Goal: Information Seeking & Learning: Learn about a topic

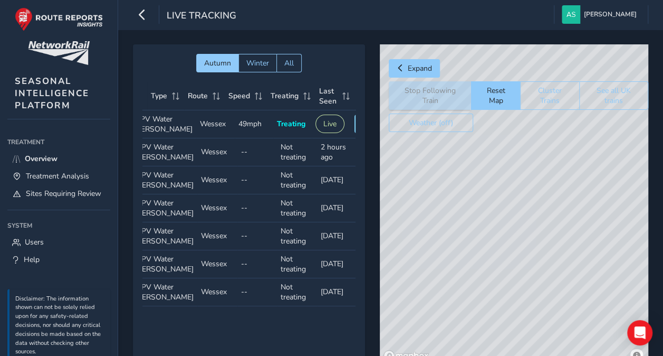
scroll to position [0, 51]
click at [201, 306] on div "Headcode Type Route Speed Treating Last Seen Follow Train Headcode 06013 Type M…" at bounding box center [249, 194] width 214 height 224
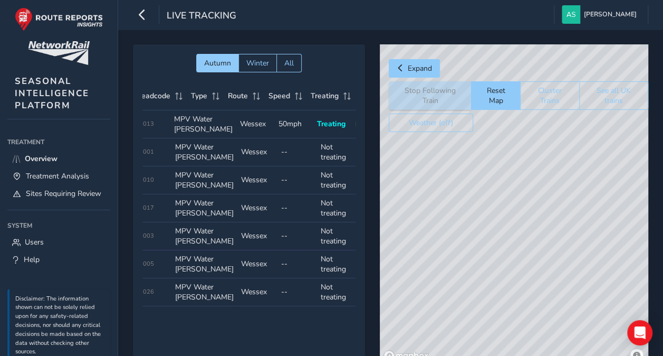
scroll to position [0, 0]
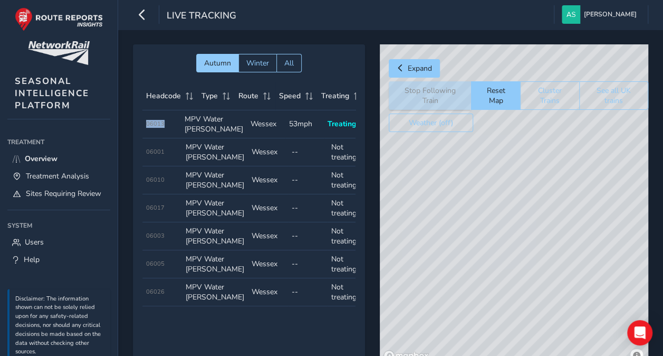
drag, startPoint x: 146, startPoint y: 128, endPoint x: 166, endPoint y: 125, distance: 20.7
click at [166, 125] on td "Headcode 06013" at bounding box center [161, 124] width 39 height 28
drag, startPoint x: 166, startPoint y: 125, endPoint x: 171, endPoint y: 130, distance: 6.7
click at [170, 130] on td "Headcode 06013" at bounding box center [161, 124] width 39 height 28
click at [159, 128] on span "06013" at bounding box center [155, 124] width 18 height 8
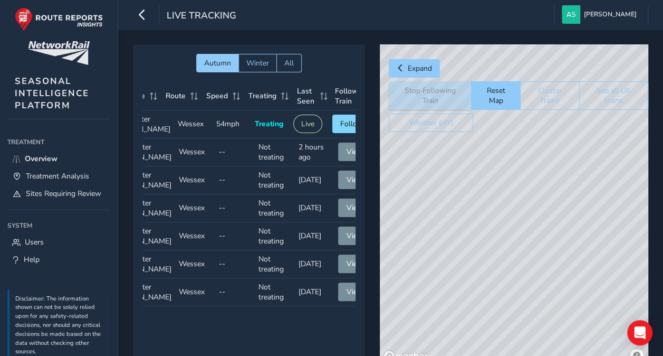
scroll to position [0, 74]
drag, startPoint x: 434, startPoint y: 270, endPoint x: 465, endPoint y: 267, distance: 31.8
click at [468, 267] on div "© Mapbox © OpenStreetMap Improve this map" at bounding box center [514, 204] width 269 height 320
click at [337, 128] on button "Follow" at bounding box center [350, 124] width 39 height 18
click at [336, 128] on button "Follow" at bounding box center [350, 124] width 39 height 18
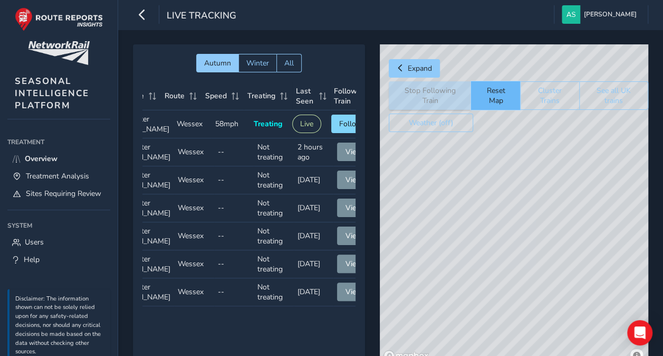
click at [489, 97] on button "Reset Map" at bounding box center [495, 95] width 49 height 28
drag, startPoint x: 491, startPoint y: 266, endPoint x: 563, endPoint y: 248, distance: 74.6
click at [564, 248] on div "© Mapbox © OpenStreetMap Improve this map" at bounding box center [514, 204] width 269 height 320
drag, startPoint x: 581, startPoint y: 189, endPoint x: 507, endPoint y: 192, distance: 74.5
click at [507, 192] on div "© Mapbox © OpenStreetMap Improve this map" at bounding box center [514, 204] width 269 height 320
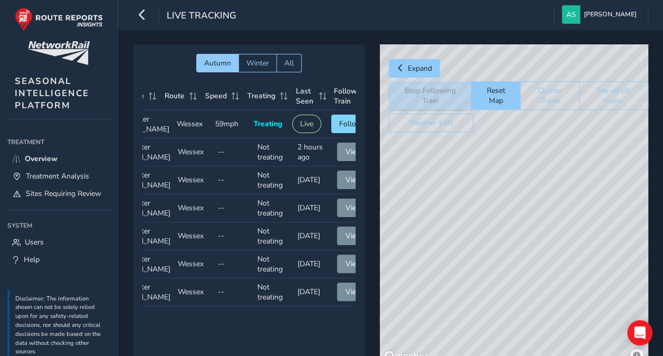
drag, startPoint x: 544, startPoint y: 260, endPoint x: 553, endPoint y: 189, distance: 71.9
click at [553, 189] on div "© Mapbox © OpenStreetMap Improve this map" at bounding box center [514, 204] width 269 height 320
click at [506, 230] on div "© Mapbox © OpenStreetMap Improve this map © Maxar" at bounding box center [514, 204] width 269 height 320
drag, startPoint x: 558, startPoint y: 221, endPoint x: 468, endPoint y: 236, distance: 91.5
click at [460, 242] on div "© Mapbox © OpenStreetMap Improve this map" at bounding box center [514, 204] width 269 height 320
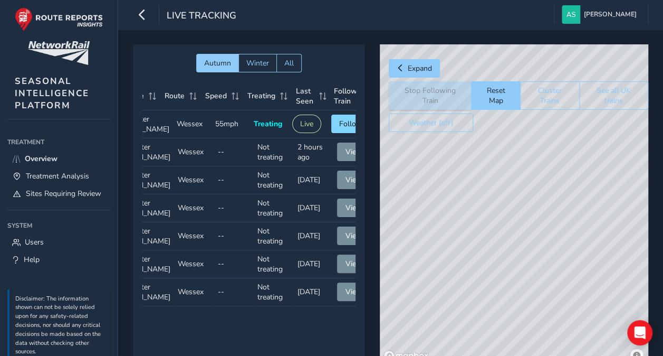
drag, startPoint x: 550, startPoint y: 282, endPoint x: 560, endPoint y: 218, distance: 64.1
click at [560, 218] on div "© Mapbox © OpenStreetMap Improve this map" at bounding box center [514, 204] width 269 height 320
drag, startPoint x: 576, startPoint y: 172, endPoint x: 519, endPoint y: 290, distance: 131.0
click at [519, 290] on div "© Mapbox © OpenStreetMap Improve this map" at bounding box center [514, 204] width 269 height 320
drag, startPoint x: 503, startPoint y: 203, endPoint x: 569, endPoint y: 247, distance: 79.9
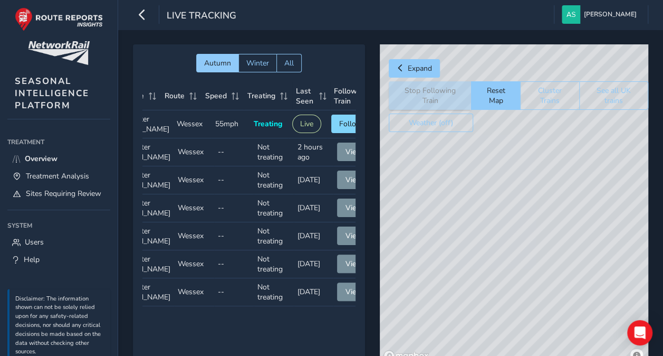
click at [614, 270] on div "© Mapbox © OpenStreetMap Improve this map © Maxar" at bounding box center [514, 204] width 269 height 320
drag, startPoint x: 519, startPoint y: 220, endPoint x: 555, endPoint y: 261, distance: 55.0
click at [569, 261] on div "© Mapbox © OpenStreetMap Improve this map © Maxar" at bounding box center [514, 204] width 269 height 320
drag, startPoint x: 457, startPoint y: 261, endPoint x: 589, endPoint y: 195, distance: 148.0
click at [589, 195] on div "© Mapbox © OpenStreetMap Improve this map" at bounding box center [514, 204] width 269 height 320
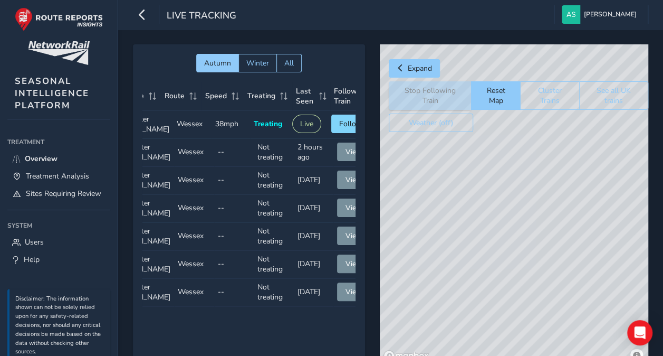
drag, startPoint x: 500, startPoint y: 263, endPoint x: 488, endPoint y: 128, distance: 135.7
click at [488, 128] on div "Expand Stop Following Train Reset Map Cluster Trains See all UK trains Weather …" at bounding box center [514, 204] width 269 height 320
click at [63, 175] on span "Treatment Analysis" at bounding box center [57, 176] width 63 height 10
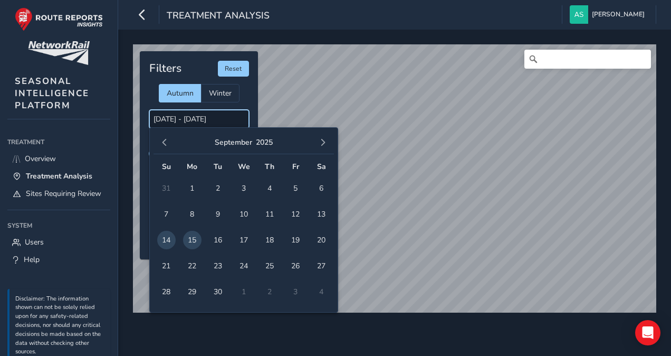
click at [182, 114] on input "[DATE] - [DATE]" at bounding box center [199, 119] width 100 height 18
click at [164, 140] on span "button" at bounding box center [164, 142] width 7 height 7
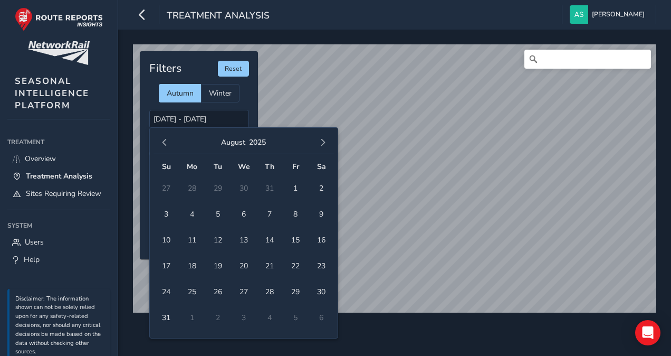
click at [164, 140] on span "button" at bounding box center [164, 142] width 7 height 7
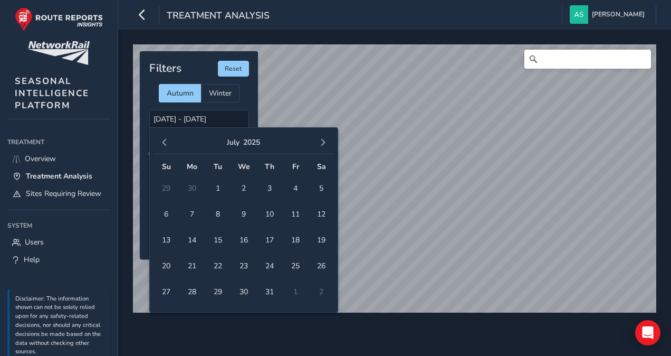
click at [164, 140] on span "button" at bounding box center [164, 142] width 7 height 7
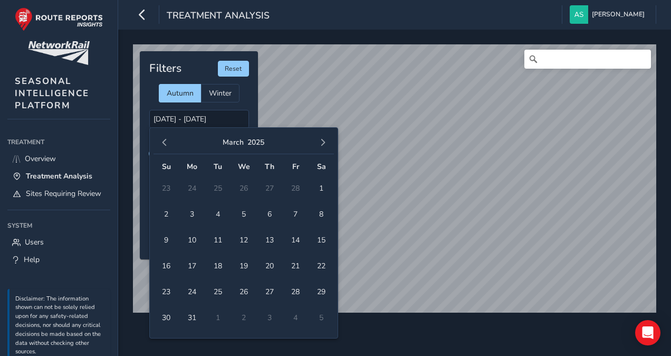
click at [164, 140] on span "button" at bounding box center [164, 142] width 7 height 7
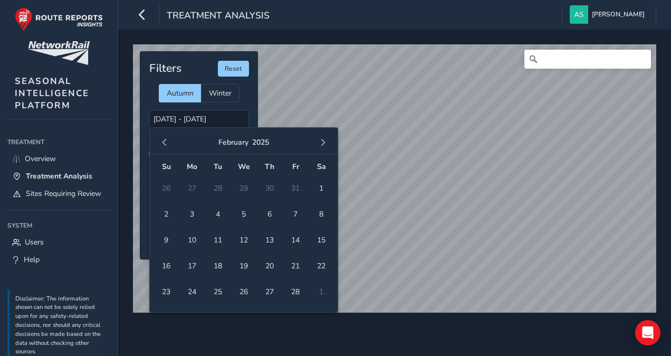
click at [164, 141] on span "button" at bounding box center [164, 142] width 7 height 7
click at [242, 210] on span "9" at bounding box center [244, 214] width 18 height 18
click at [269, 212] on span "10" at bounding box center [270, 214] width 18 height 18
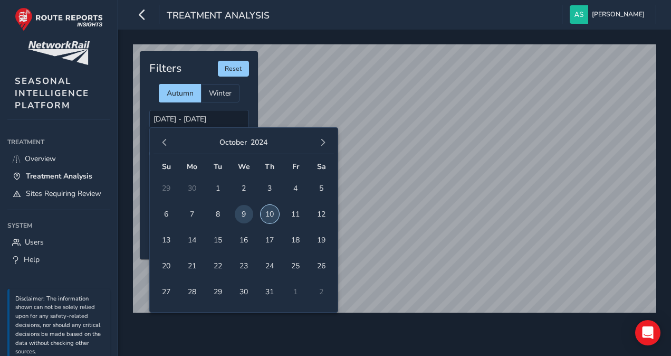
type input "[DATE] - [DATE]"
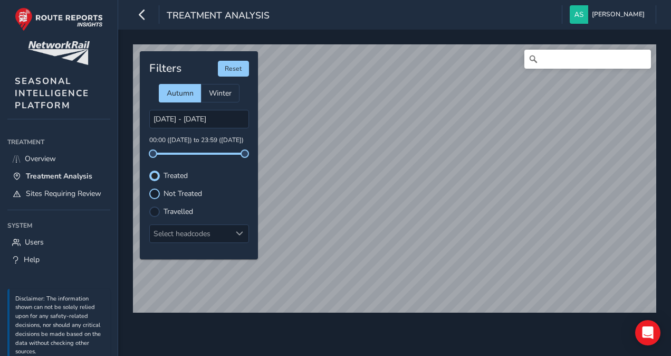
click at [156, 191] on div at bounding box center [154, 193] width 11 height 11
click at [157, 177] on div at bounding box center [154, 175] width 11 height 11
click at [155, 190] on div at bounding box center [154, 193] width 11 height 11
click at [154, 173] on div at bounding box center [154, 175] width 11 height 11
click at [153, 195] on div at bounding box center [154, 193] width 11 height 11
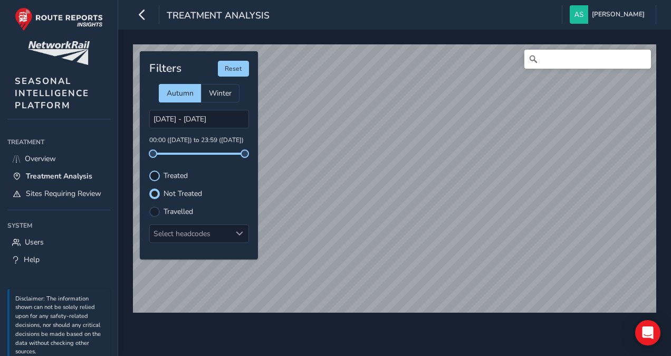
click at [152, 173] on div at bounding box center [154, 175] width 11 height 11
click at [68, 157] on link "Overview" at bounding box center [58, 158] width 103 height 17
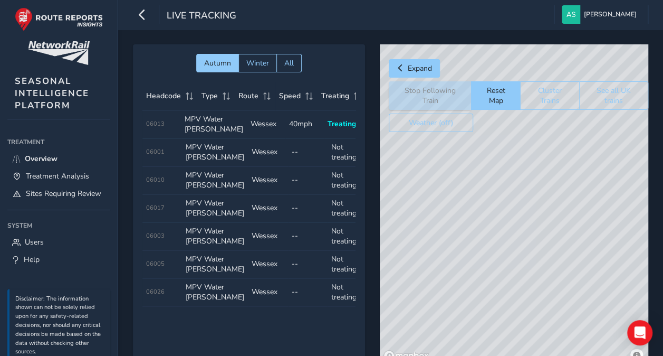
scroll to position [0, 97]
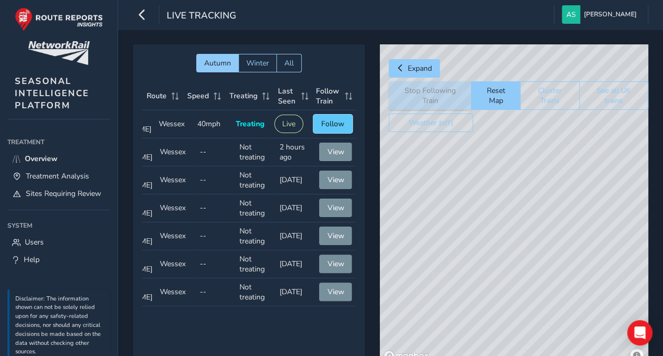
click at [325, 127] on span "Follow" at bounding box center [332, 124] width 23 height 10
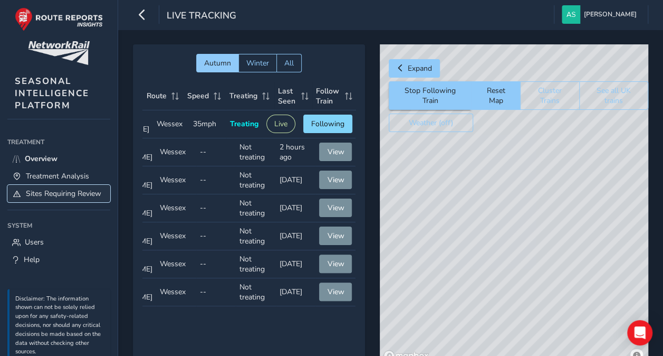
click at [49, 196] on span "Sites Requiring Review" at bounding box center [63, 193] width 75 height 10
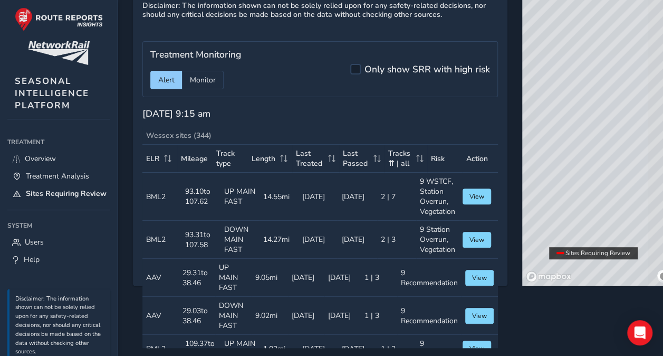
drag, startPoint x: 582, startPoint y: 169, endPoint x: 553, endPoint y: 189, distance: 35.6
click at [553, 189] on div "© Mapbox © OpenStreetMap Improve this map" at bounding box center [598, 125] width 153 height 320
click at [415, 116] on div "[DATE] 9:15 am" at bounding box center [320, 117] width 356 height 18
click at [41, 161] on span "Overview" at bounding box center [40, 159] width 31 height 10
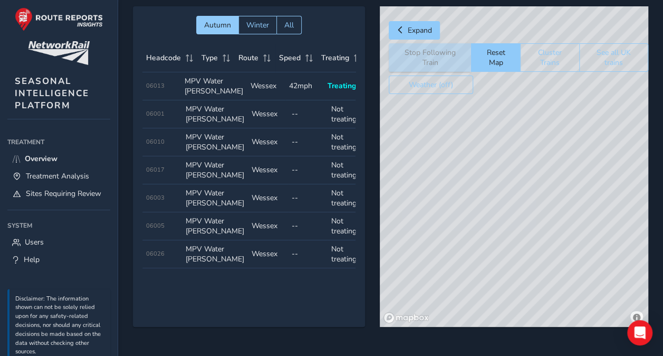
drag, startPoint x: 569, startPoint y: 216, endPoint x: 462, endPoint y: 246, distance: 110.8
click at [445, 262] on div "© Mapbox © OpenStreetMap Improve this map" at bounding box center [514, 166] width 269 height 320
click at [45, 171] on span "Treatment Analysis" at bounding box center [57, 176] width 63 height 10
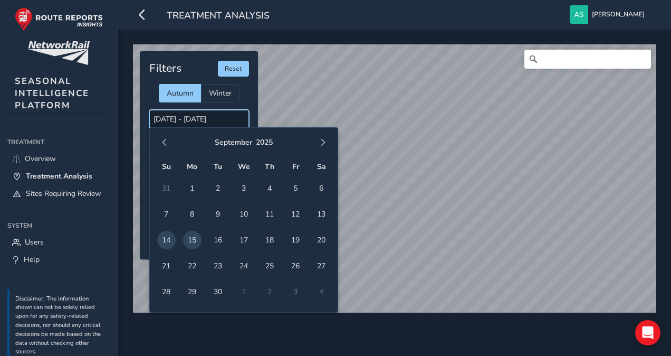
click at [189, 118] on input "[DATE] - [DATE]" at bounding box center [199, 119] width 100 height 18
click at [187, 120] on input "[DATE] - [DATE]" at bounding box center [199, 119] width 100 height 18
click at [192, 119] on input "[DATE] - [DATE]" at bounding box center [199, 119] width 100 height 18
click at [164, 141] on span "button" at bounding box center [164, 142] width 7 height 7
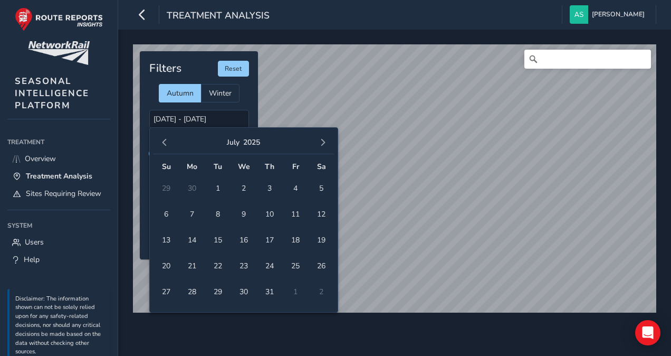
click at [164, 141] on span "button" at bounding box center [164, 142] width 7 height 7
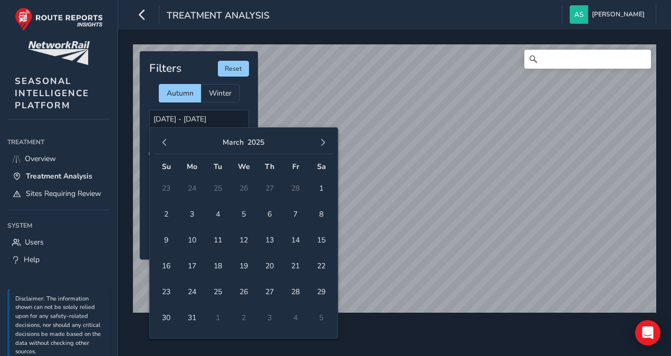
click at [164, 141] on span "button" at bounding box center [164, 142] width 7 height 7
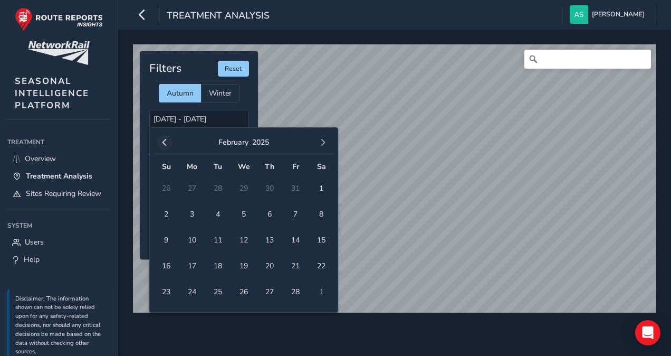
click at [164, 142] on span "button" at bounding box center [164, 142] width 7 height 7
click at [216, 266] on span "19" at bounding box center [218, 265] width 18 height 18
click at [164, 261] on span "17" at bounding box center [166, 265] width 18 height 18
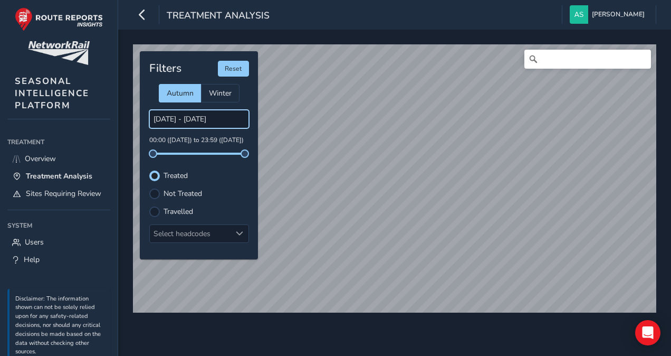
click at [178, 115] on input "[DATE] - [DATE]" at bounding box center [199, 119] width 100 height 18
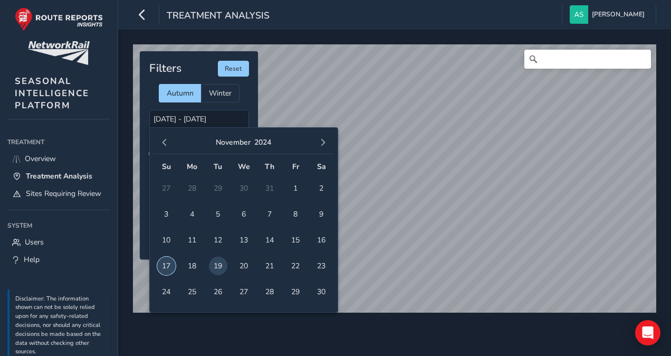
click at [164, 264] on span "17" at bounding box center [166, 265] width 18 height 18
click at [216, 264] on span "19" at bounding box center [218, 265] width 18 height 18
type input "[DATE] - [DATE]"
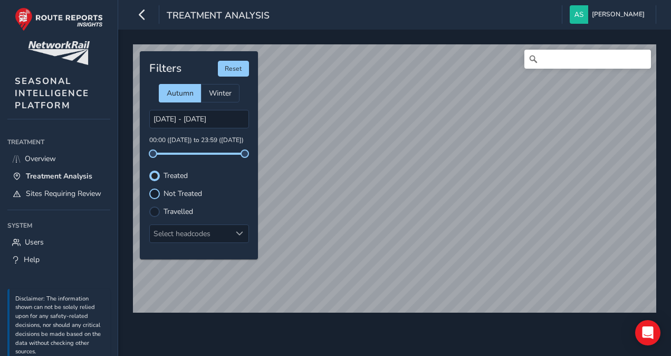
click at [156, 191] on div at bounding box center [154, 193] width 11 height 11
click at [158, 177] on div at bounding box center [154, 175] width 11 height 11
click at [44, 156] on span "Overview" at bounding box center [40, 159] width 31 height 10
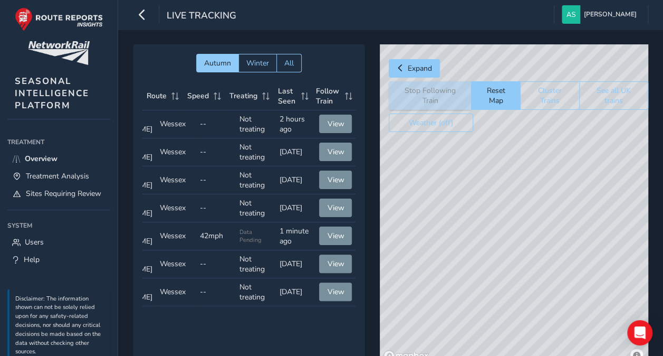
scroll to position [30, 97]
click at [328, 241] on span "View" at bounding box center [335, 236] width 17 height 10
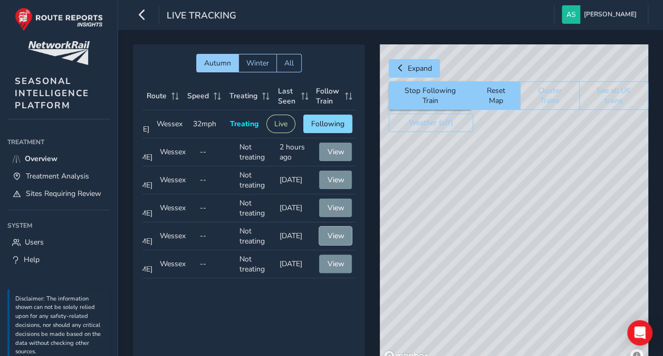
scroll to position [0, 89]
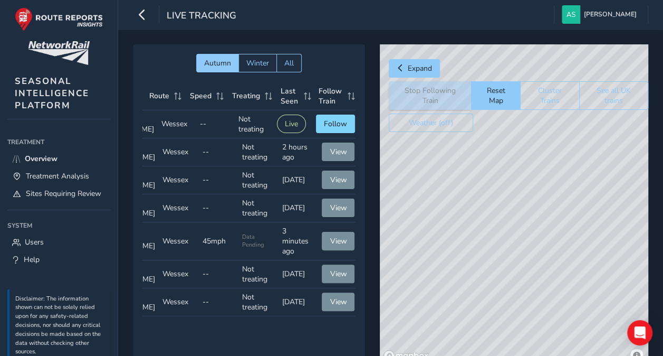
drag, startPoint x: 519, startPoint y: 155, endPoint x: 591, endPoint y: 177, distance: 75.1
click at [590, 178] on div "© Mapbox © OpenStreetMap Improve this map" at bounding box center [514, 204] width 269 height 320
drag, startPoint x: 577, startPoint y: 174, endPoint x: 467, endPoint y: 230, distance: 123.9
click at [467, 231] on div "© Mapbox © OpenStreetMap Improve this map" at bounding box center [514, 204] width 269 height 320
drag, startPoint x: 547, startPoint y: 193, endPoint x: 415, endPoint y: 227, distance: 135.8
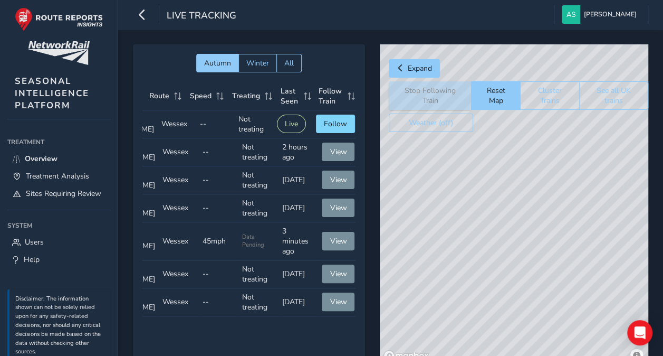
click at [413, 229] on div "© Mapbox © OpenStreetMap Improve this map" at bounding box center [514, 204] width 269 height 320
drag, startPoint x: 548, startPoint y: 185, endPoint x: 465, endPoint y: 243, distance: 100.7
click at [465, 243] on div "© Mapbox © OpenStreetMap Improve this map" at bounding box center [514, 204] width 269 height 320
drag, startPoint x: 499, startPoint y: 175, endPoint x: 500, endPoint y: 234, distance: 59.1
click at [500, 234] on div "© Mapbox © OpenStreetMap Improve this map" at bounding box center [514, 204] width 269 height 320
